Goal: Obtain resource: Obtain resource

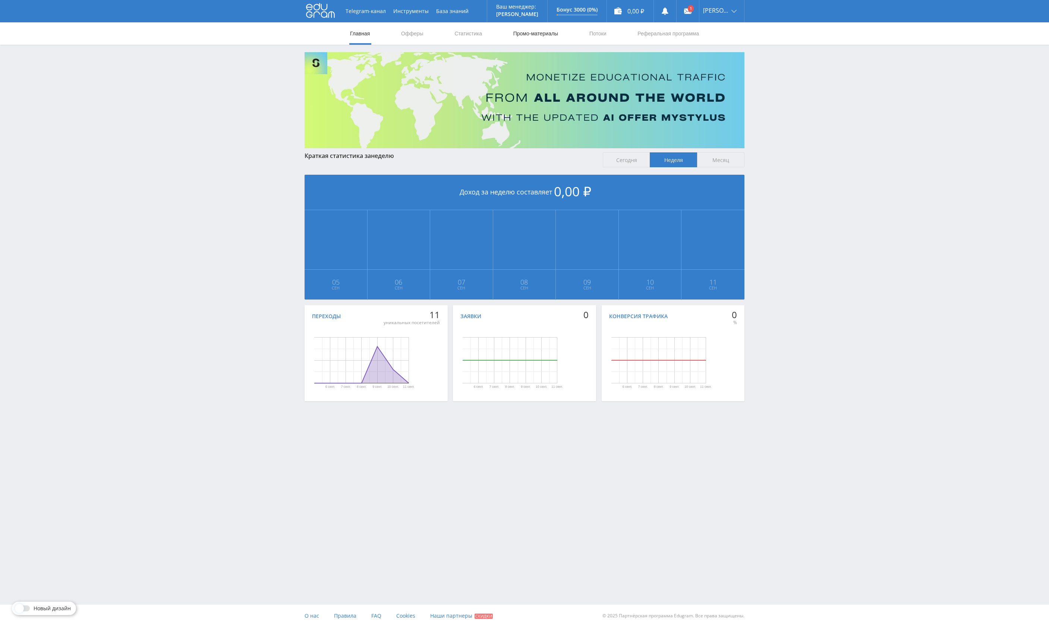
click at [526, 38] on link "Промо-материалы" at bounding box center [535, 33] width 46 height 22
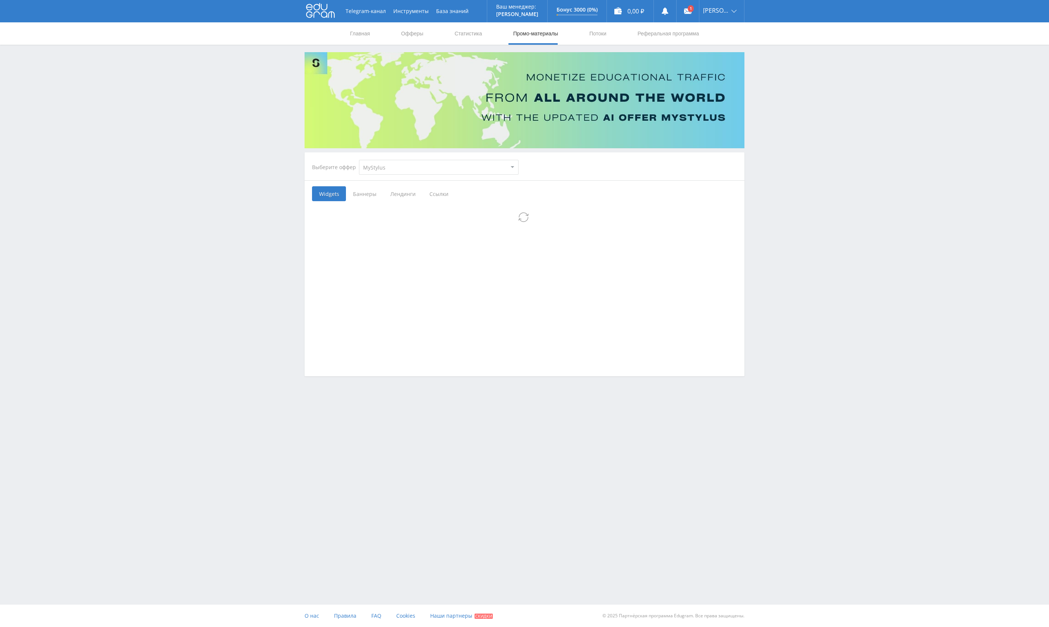
click at [359, 160] on select "MyStylus MyStylus - Revshare Кампус AI Studybay Автор24 Studybay [GEOGRAPHIC_DA…" at bounding box center [439, 167] width 160 height 15
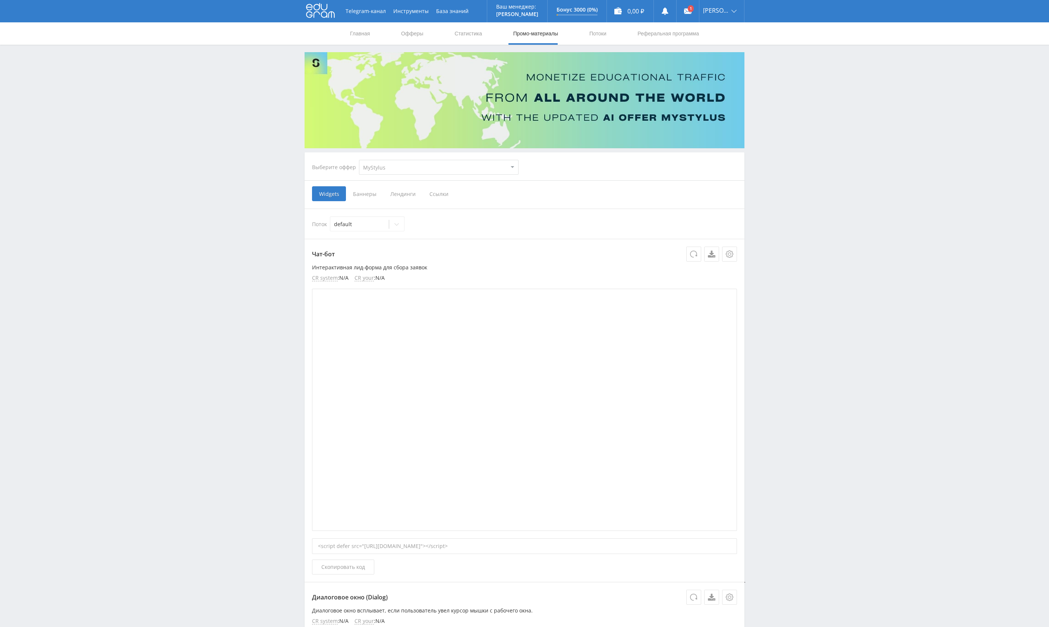
select select "376"
click option "Study AI (RevShare)" at bounding box center [0, 0] width 0 height 0
select select "376"
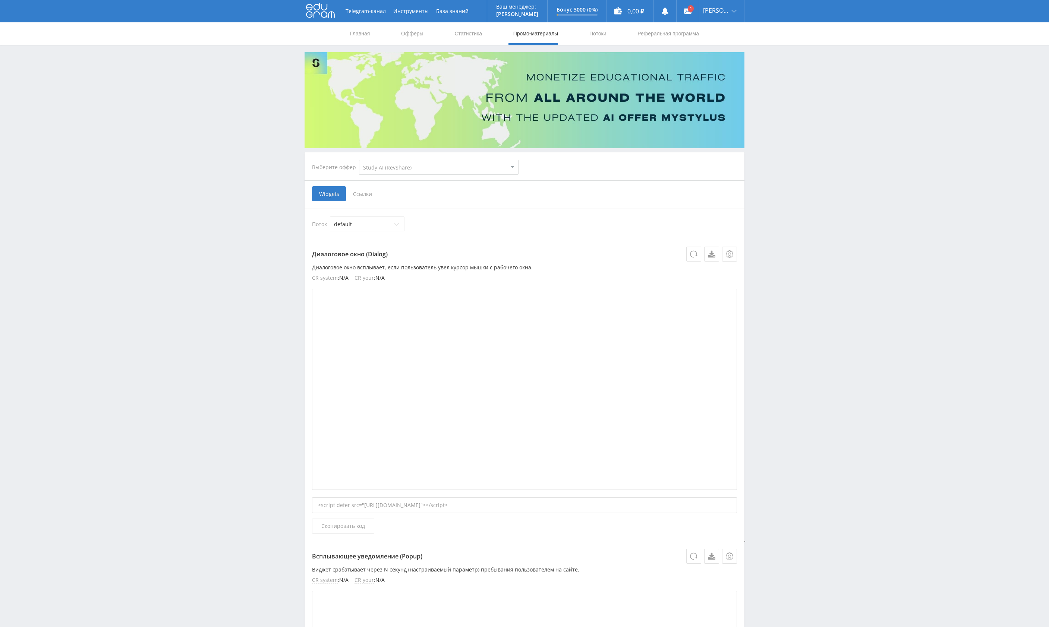
click at [360, 198] on span "Ссылки" at bounding box center [362, 193] width 33 height 15
click at [0, 0] on input "Ссылки" at bounding box center [0, 0] width 0 height 0
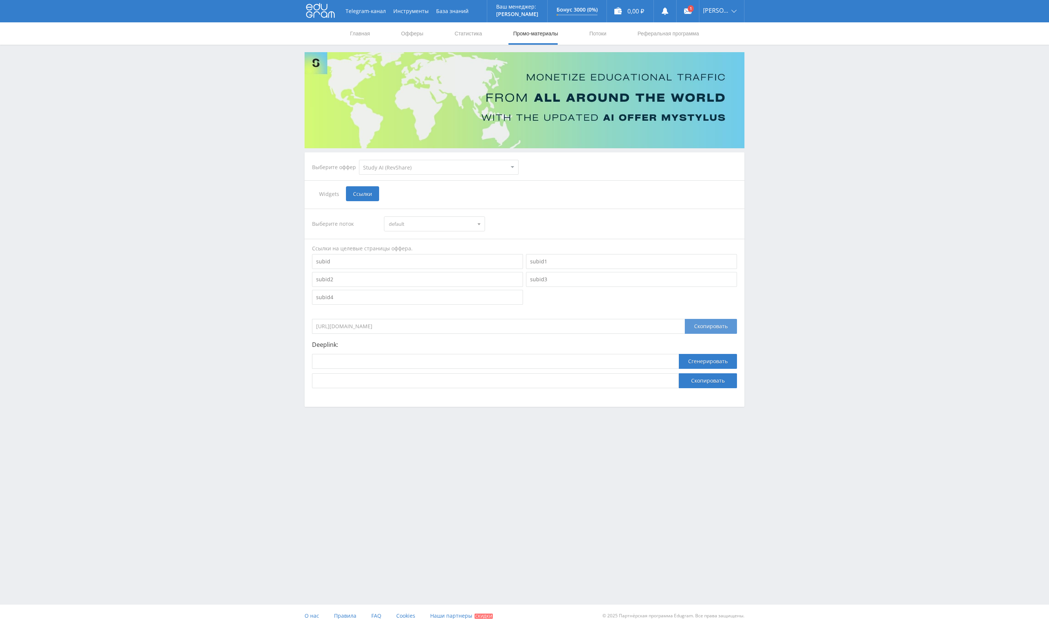
click at [716, 328] on div "Скопировать" at bounding box center [711, 326] width 52 height 15
